Goal: Information Seeking & Learning: Find specific page/section

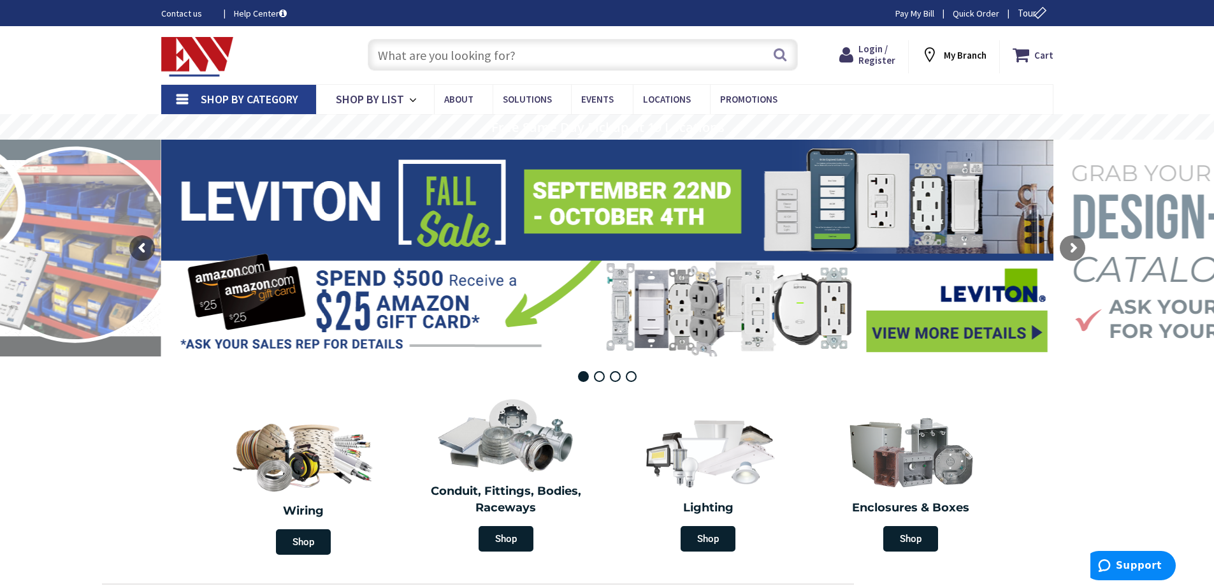
click at [525, 58] on input "text" at bounding box center [583, 55] width 430 height 32
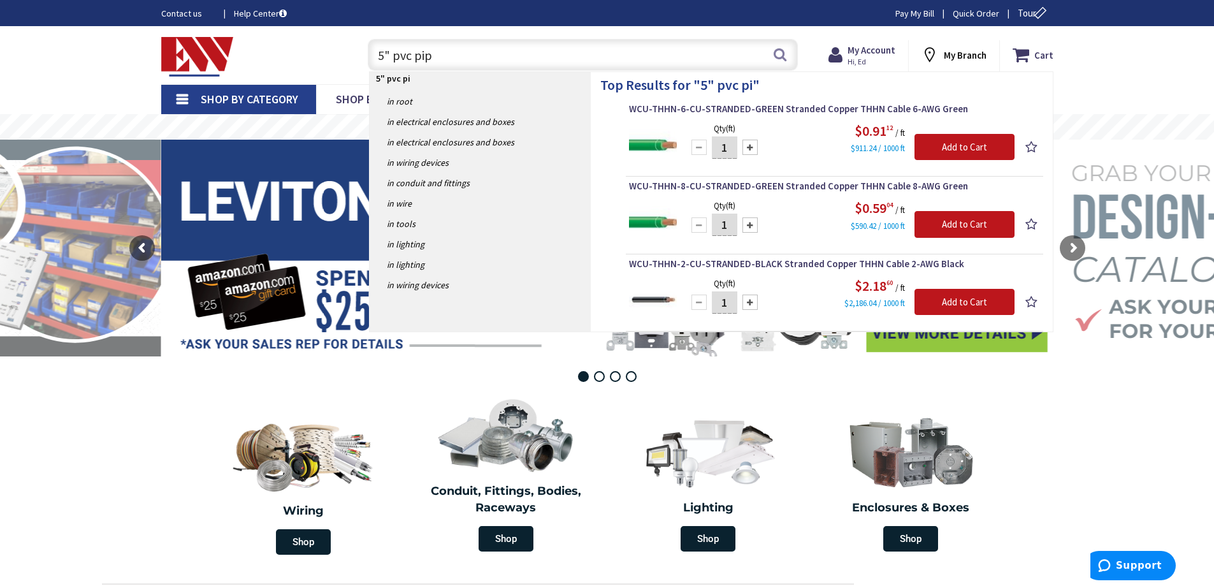
type input "5" pvc pipe"
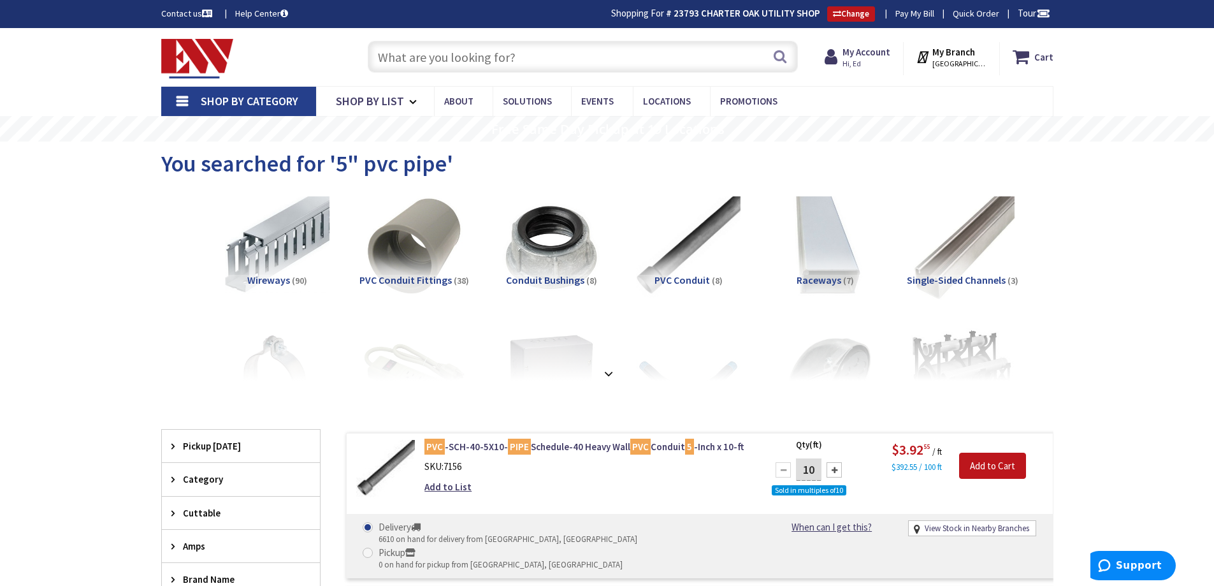
click at [460, 59] on input "text" at bounding box center [583, 57] width 430 height 32
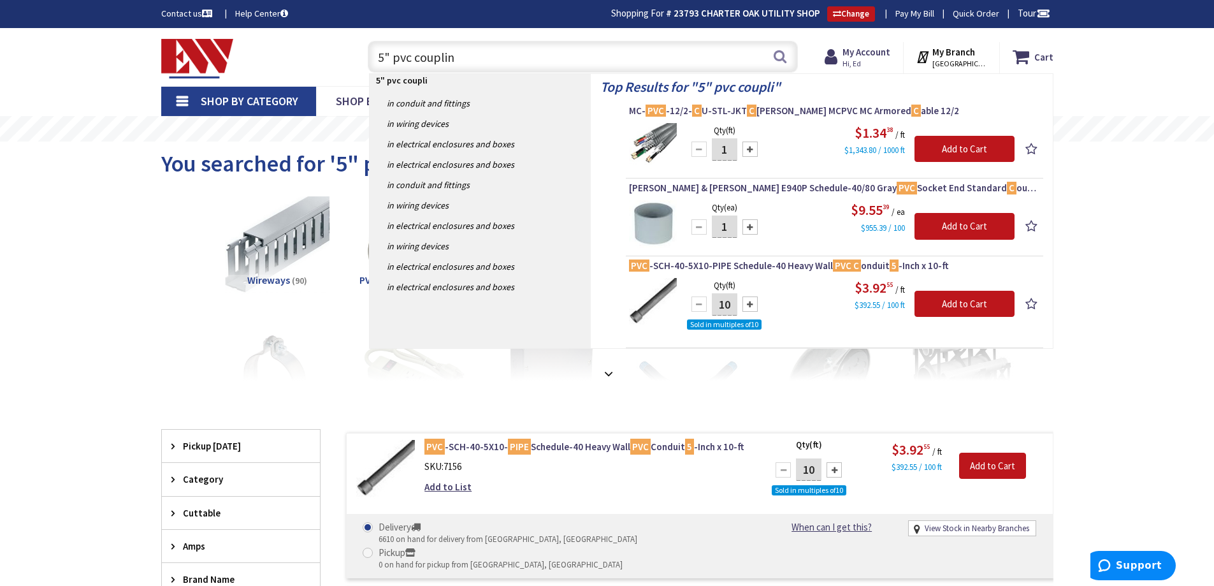
type input "5" pvc coupling"
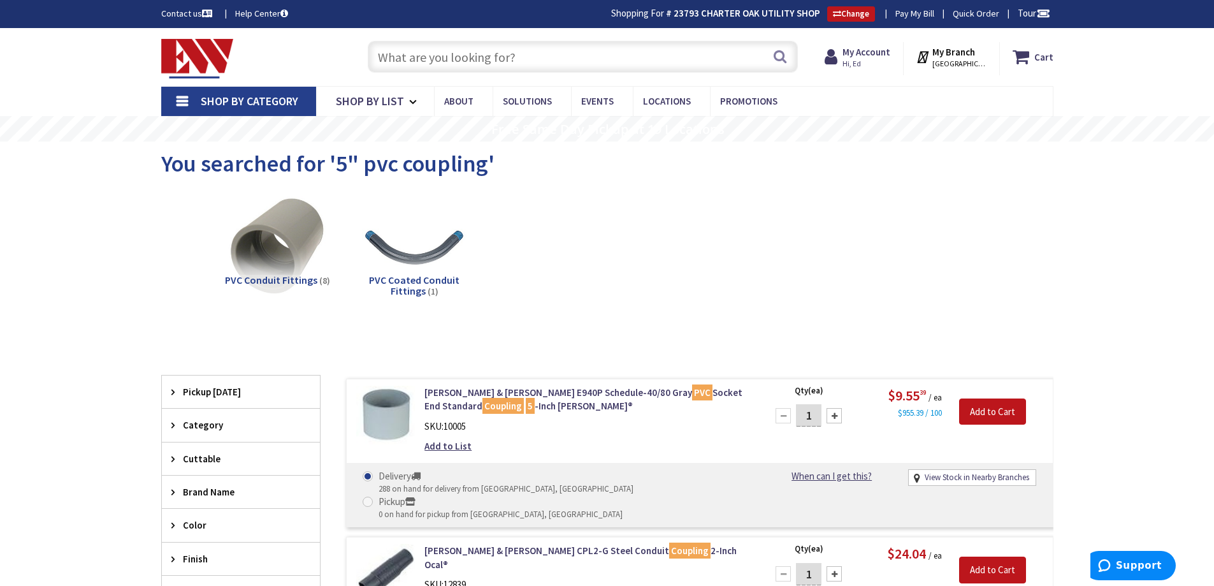
click at [523, 45] on input "text" at bounding box center [583, 57] width 430 height 32
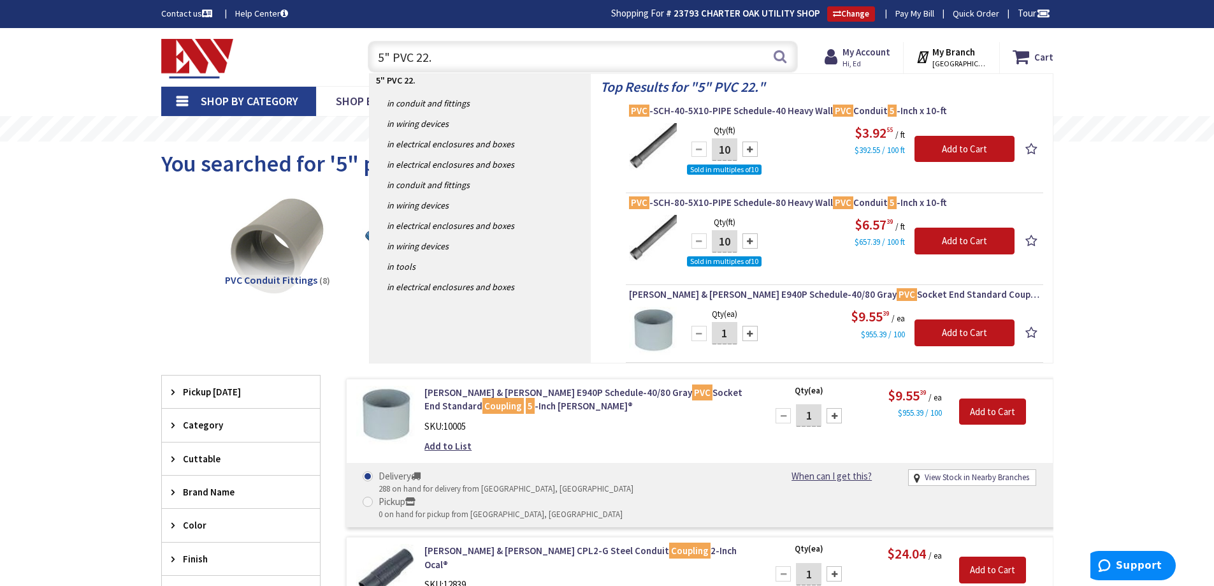
type input "5" PVC 22.5"
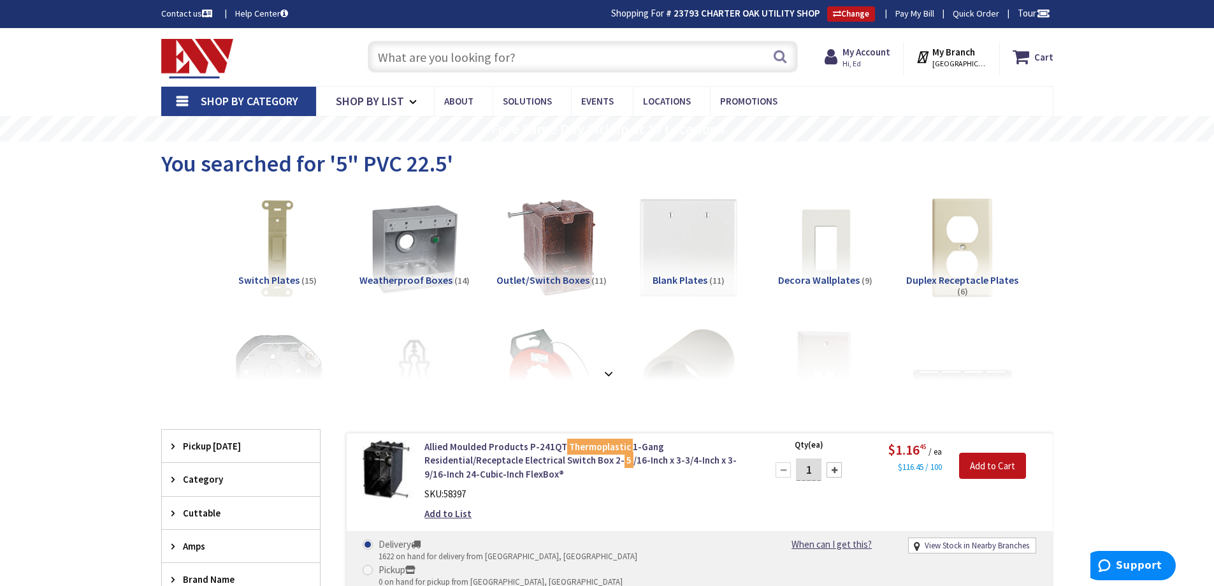
click at [460, 50] on input "text" at bounding box center [583, 57] width 430 height 32
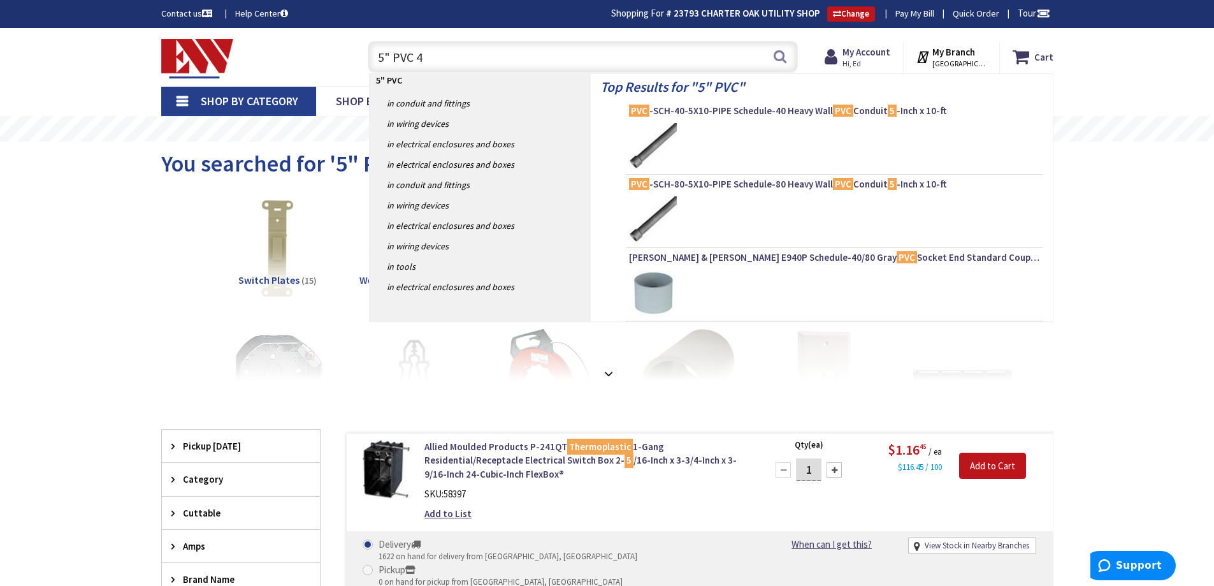
type input "5" PVC 45"
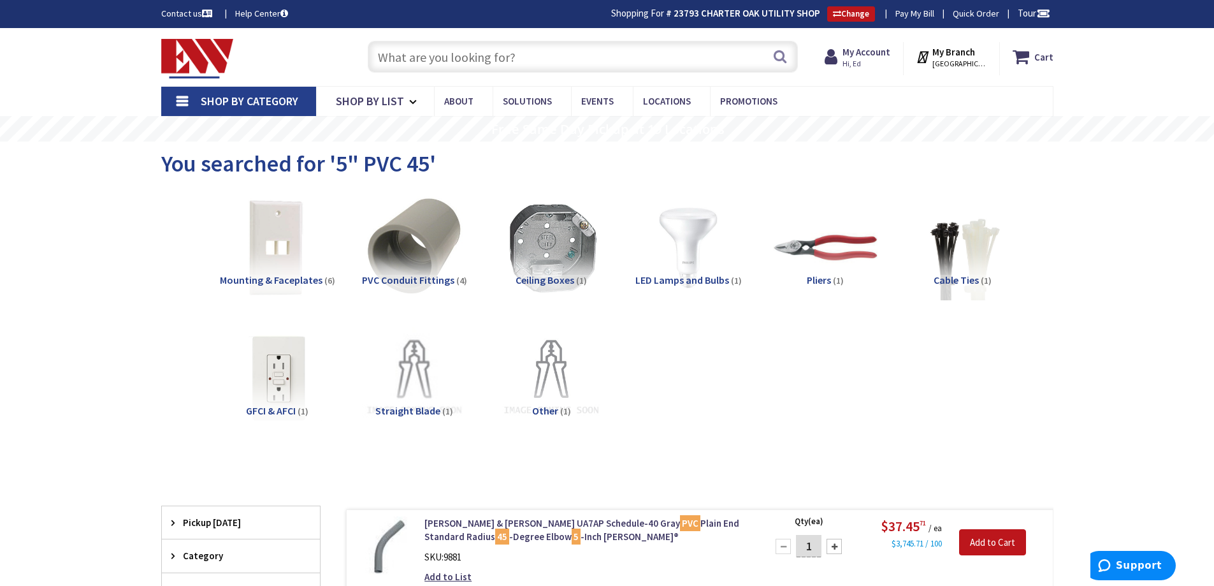
click at [420, 63] on input "text" at bounding box center [583, 57] width 430 height 32
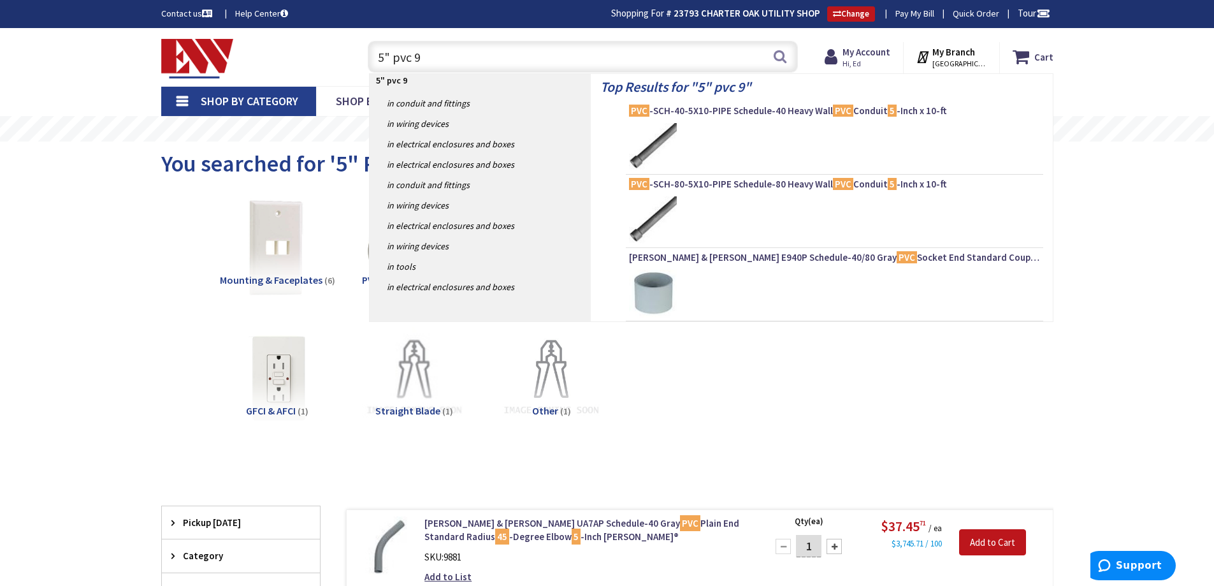
type input "5" pvc 90"
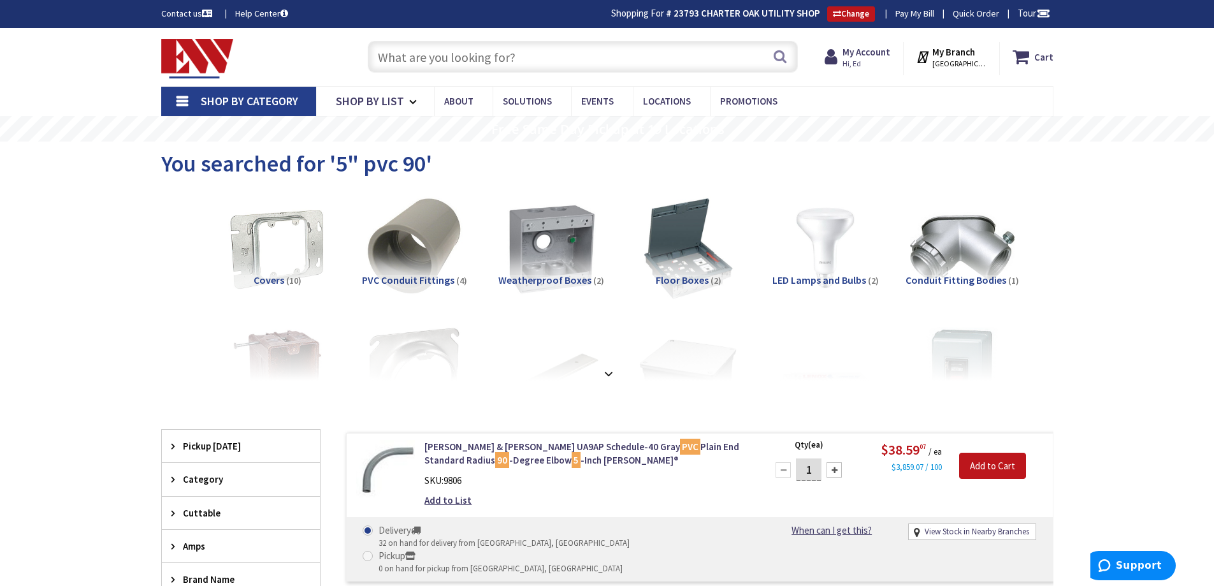
click at [432, 55] on input "text" at bounding box center [583, 57] width 430 height 32
